Goal: Task Accomplishment & Management: Manage account settings

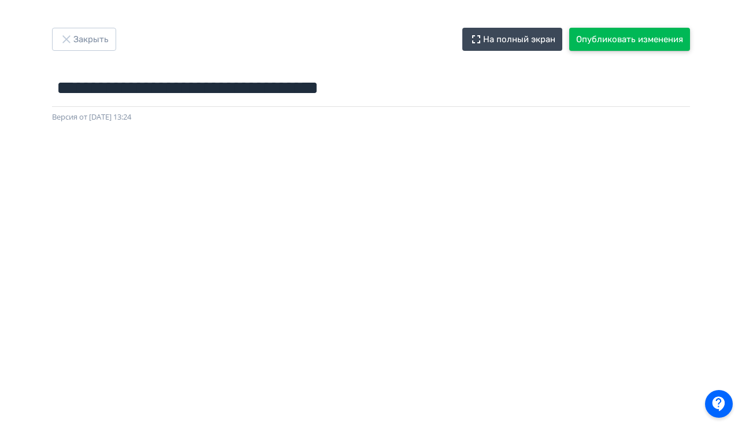
click at [582, 43] on button "Опубликовать изменения" at bounding box center [629, 39] width 121 height 23
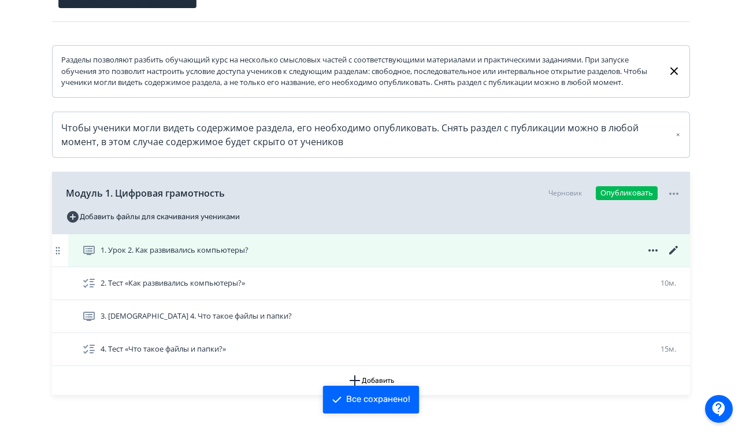
click at [673, 257] on icon at bounding box center [674, 250] width 14 height 14
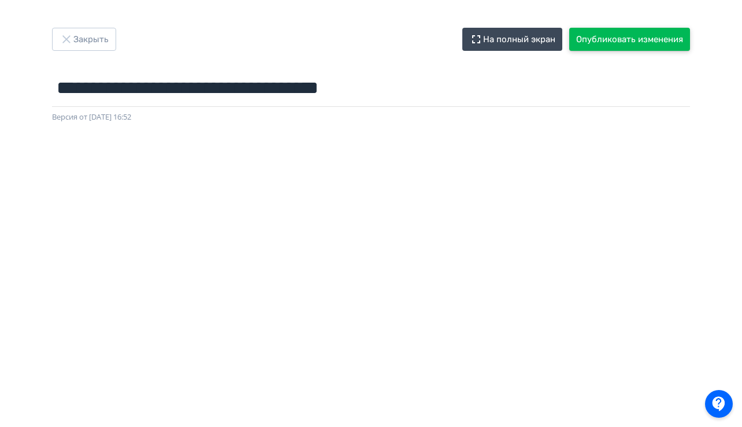
click at [633, 40] on button "Опубликовать изменения" at bounding box center [629, 39] width 121 height 23
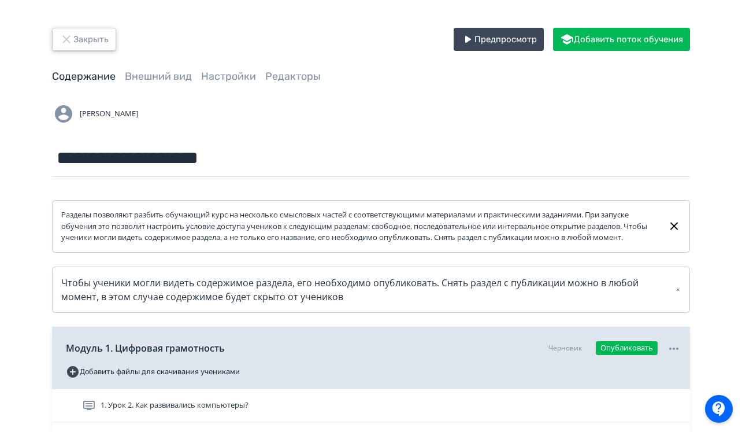
click at [89, 40] on button "Закрыть" at bounding box center [84, 39] width 64 height 23
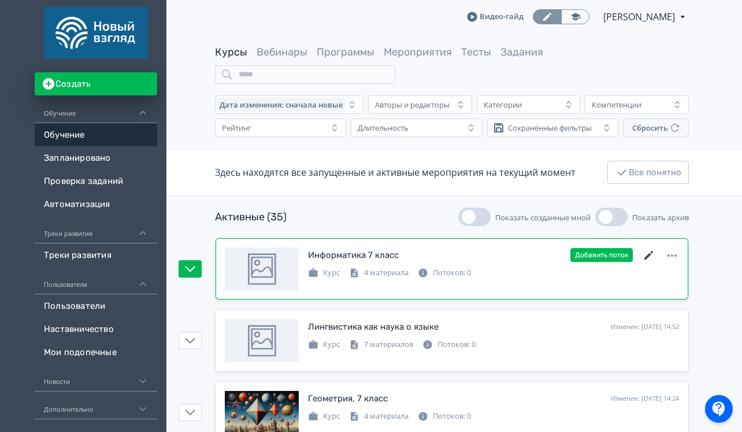
click at [643, 255] on icon at bounding box center [649, 255] width 14 height 14
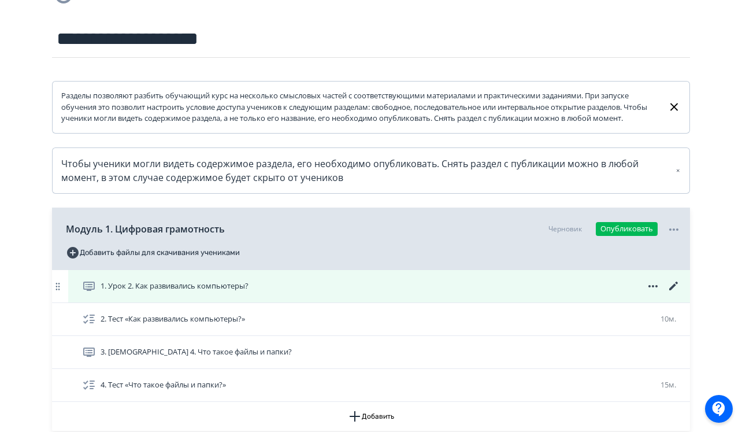
scroll to position [226, 0]
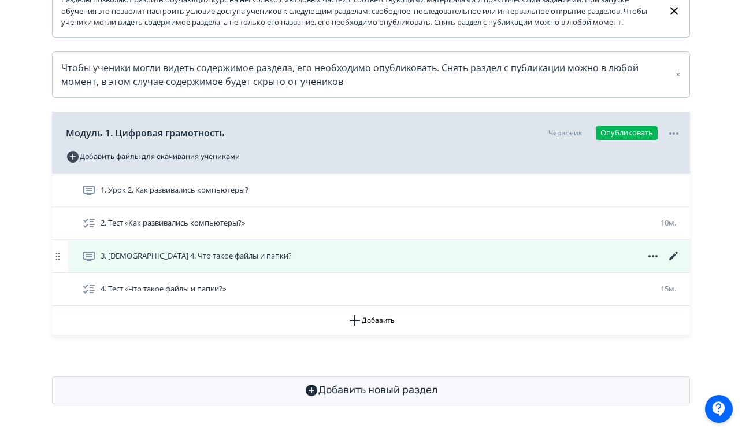
click at [674, 253] on icon at bounding box center [673, 255] width 9 height 9
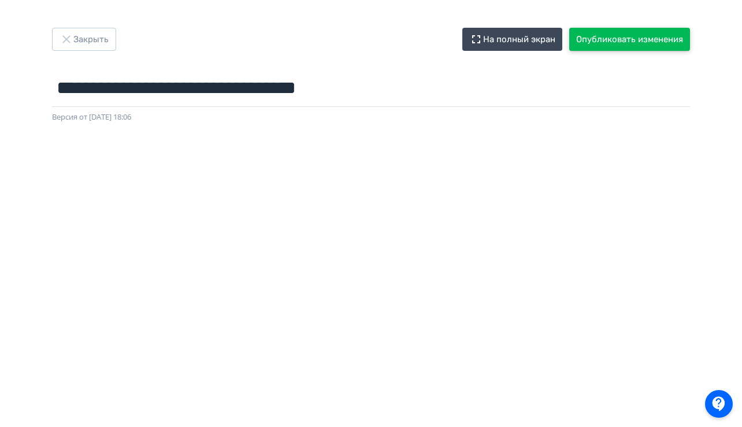
click at [617, 44] on button "Опубликовать изменения" at bounding box center [629, 39] width 121 height 23
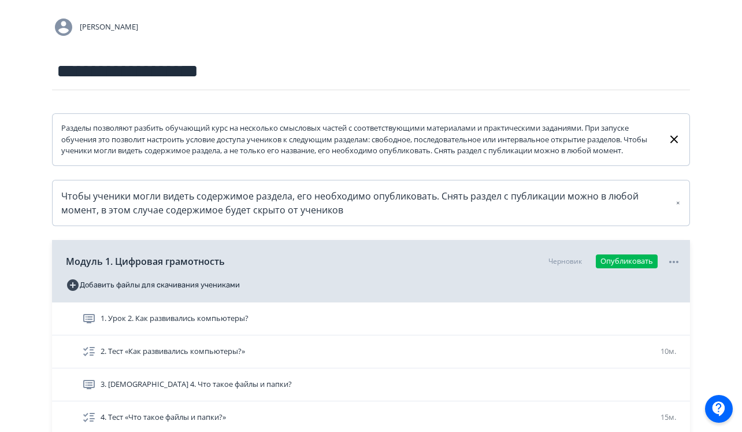
scroll to position [226, 0]
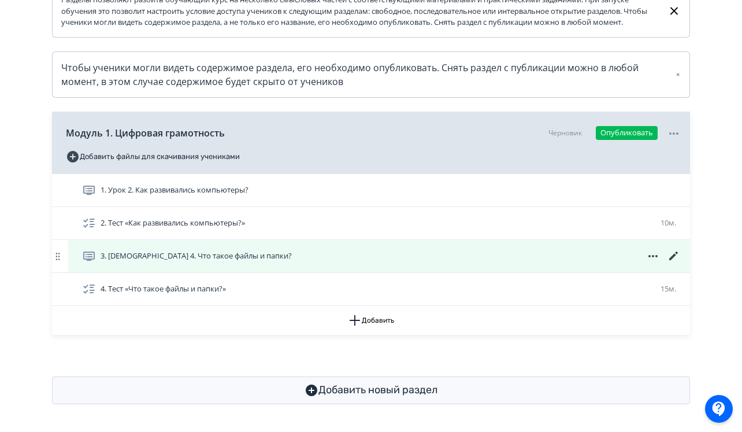
click at [670, 259] on icon at bounding box center [673, 255] width 9 height 9
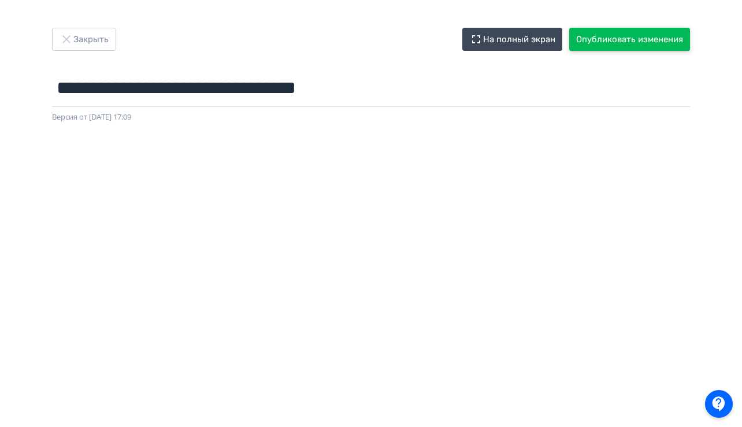
click at [596, 45] on button "Опубликовать изменения" at bounding box center [629, 39] width 121 height 23
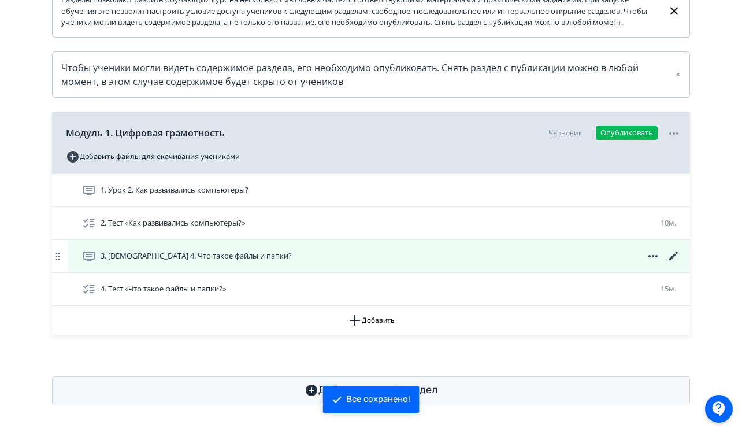
scroll to position [226, 0]
click at [667, 254] on icon at bounding box center [674, 256] width 14 height 14
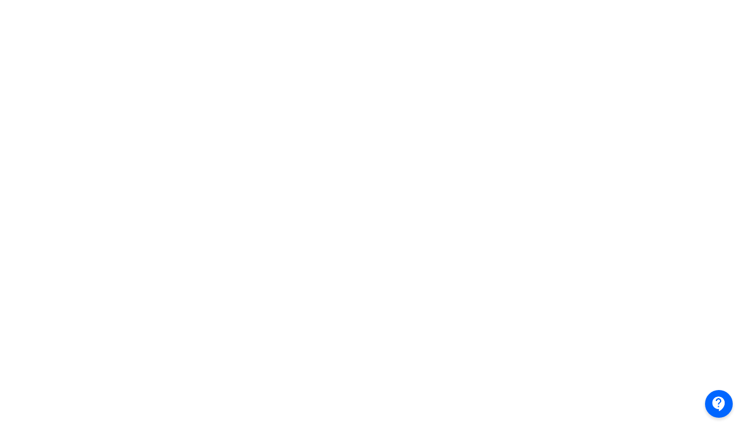
scroll to position [239, 0]
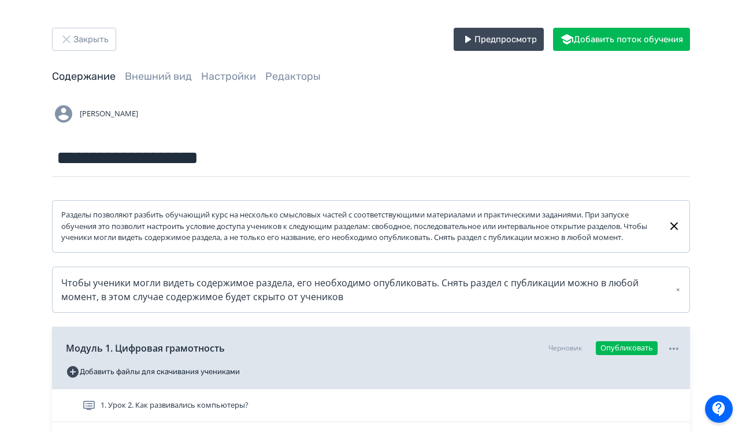
click at [94, 57] on div "**********" at bounding box center [370, 323] width 693 height 591
click at [91, 41] on button "Закрыть" at bounding box center [84, 39] width 64 height 23
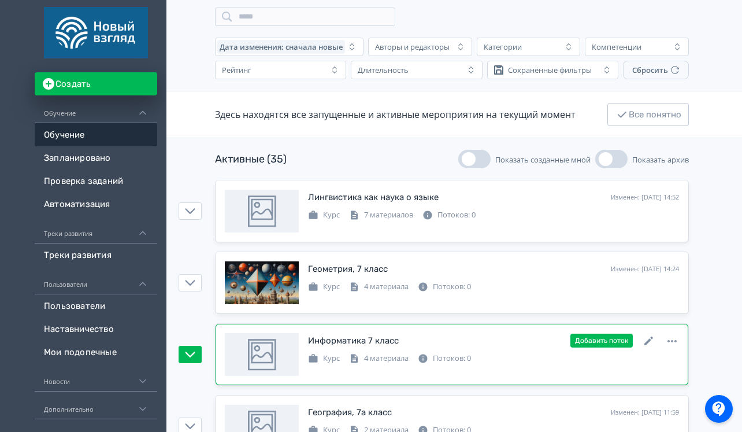
scroll to position [59, 0]
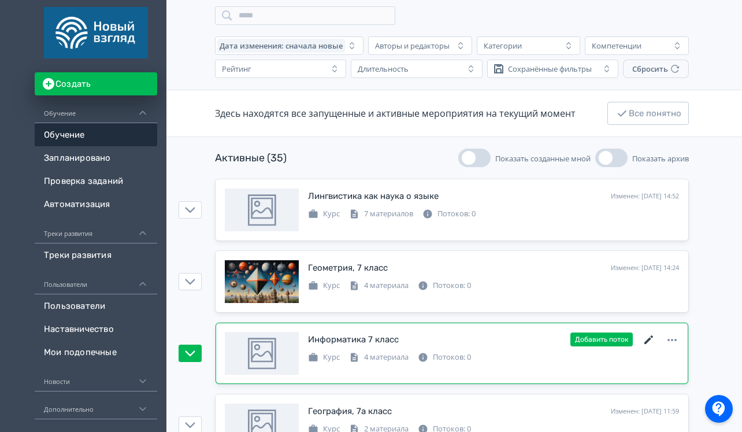
click at [653, 339] on icon at bounding box center [649, 340] width 14 height 14
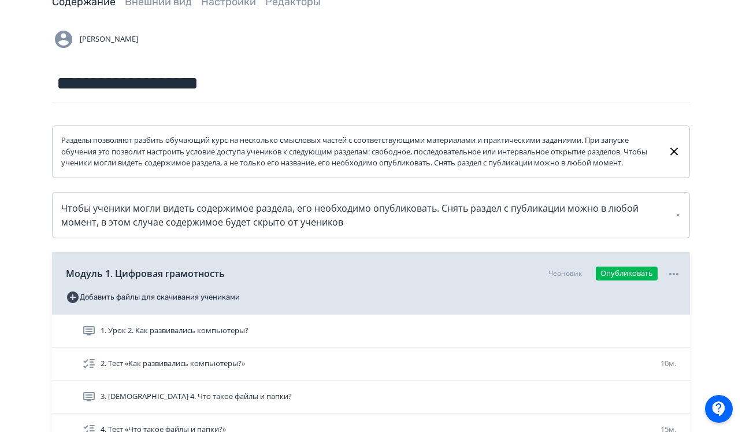
scroll to position [226, 0]
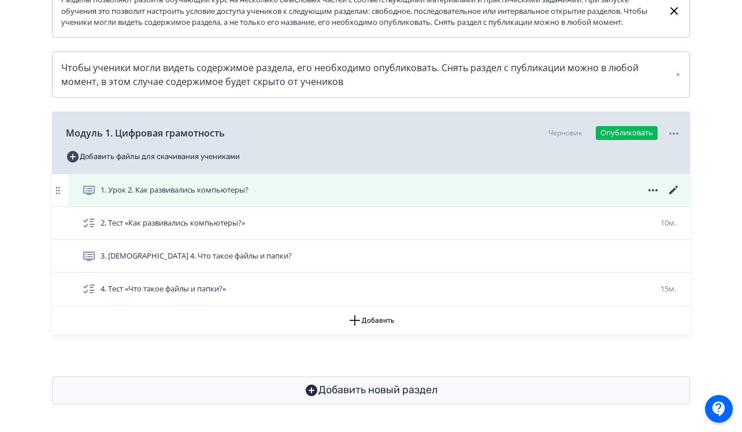
click at [676, 192] on icon at bounding box center [674, 190] width 14 height 14
